Goal: Find specific page/section: Find specific page/section

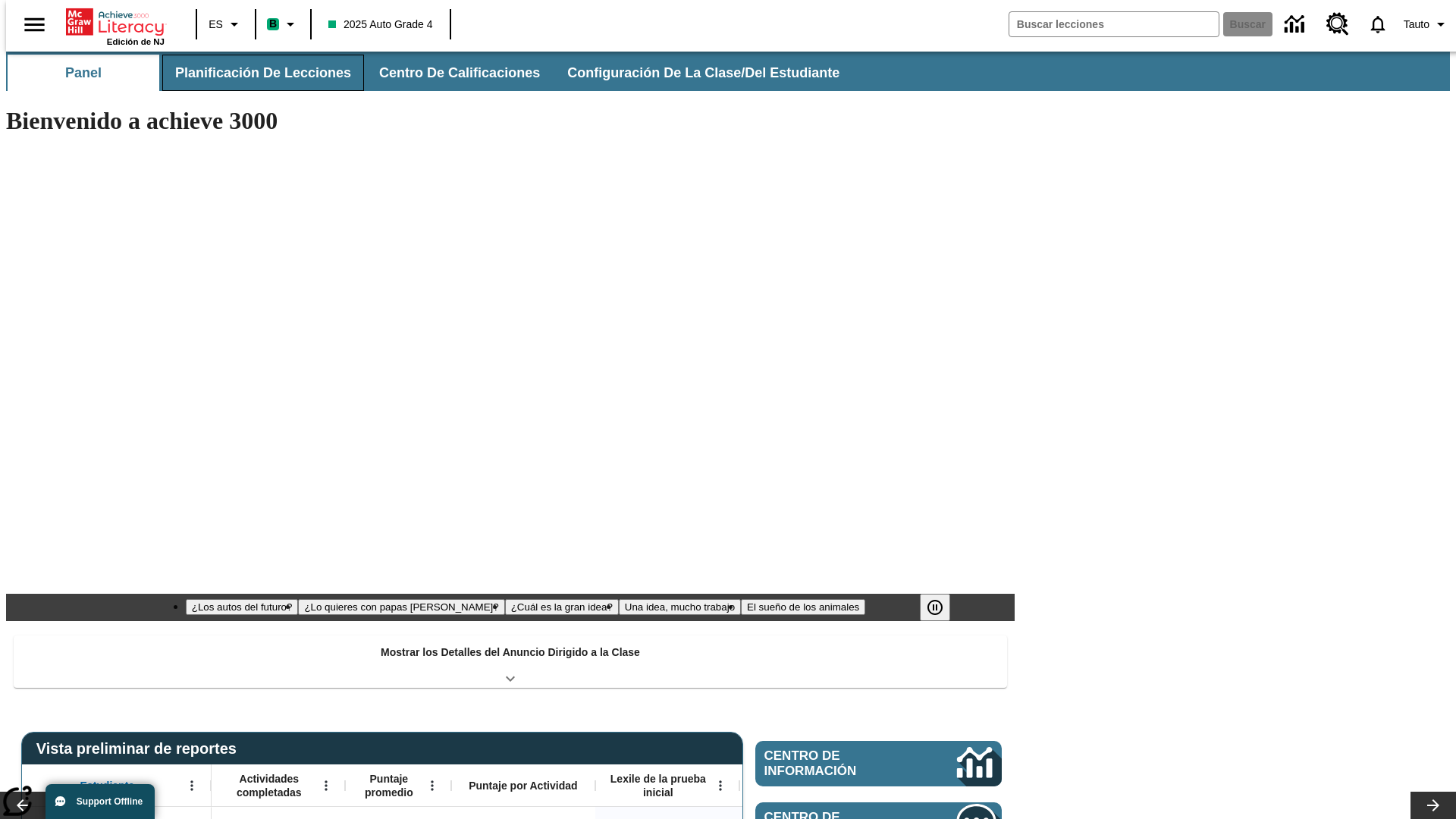
click at [254, 72] on span "Planificación de lecciones" at bounding box center [264, 72] width 176 height 17
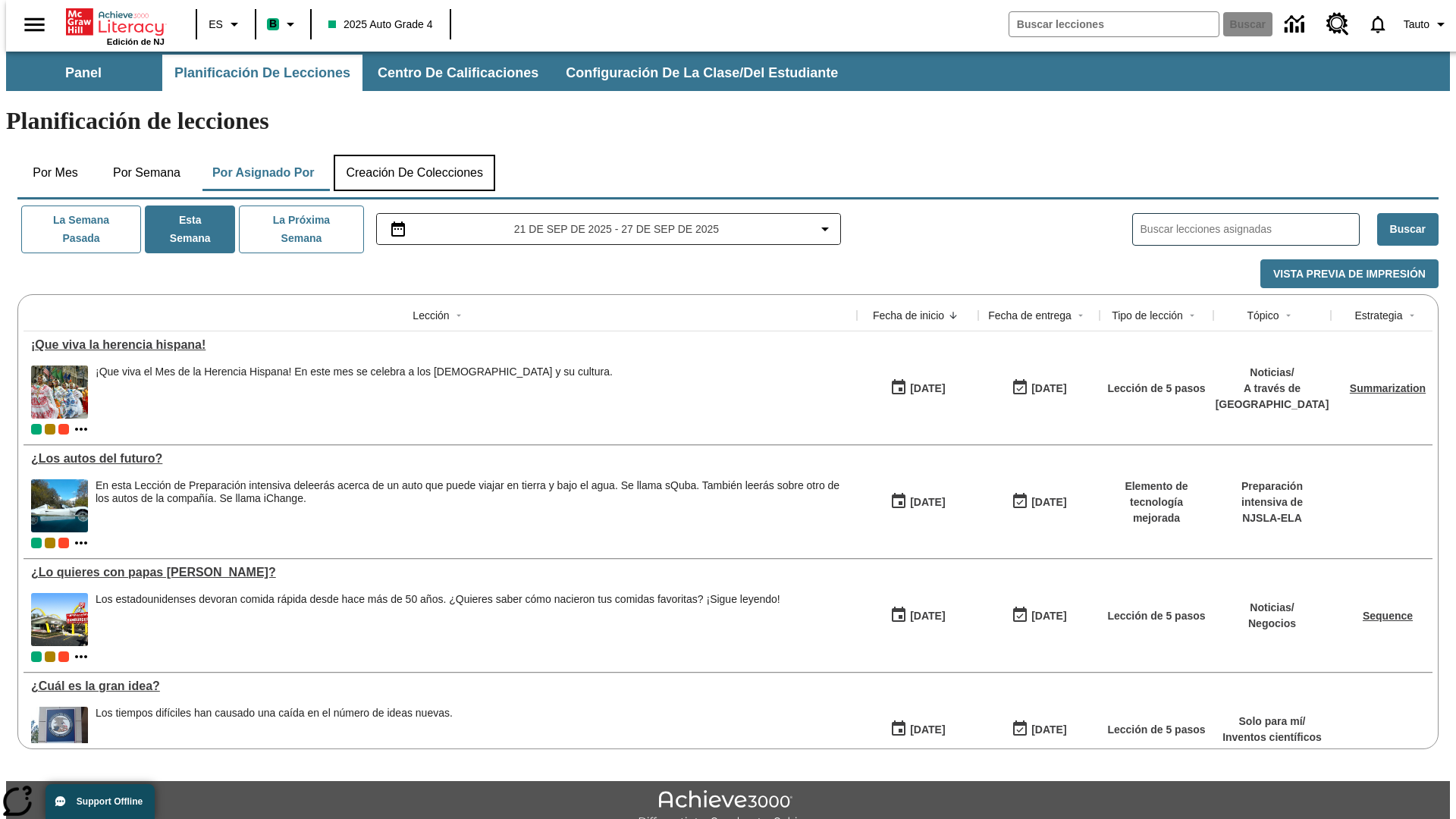
click at [414, 155] on button "Creación de colecciones" at bounding box center [414, 173] width 161 height 36
